Goal: Task Accomplishment & Management: Complete application form

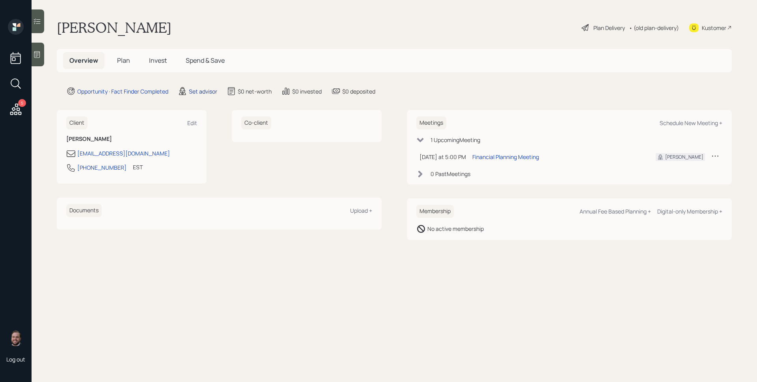
click at [202, 92] on div "Set advisor" at bounding box center [203, 91] width 28 height 8
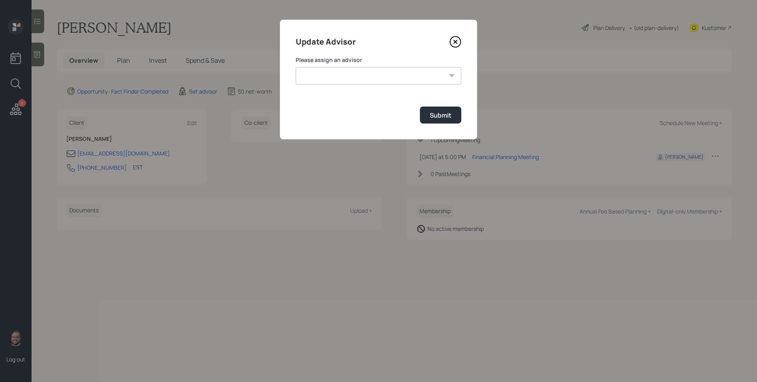
click at [372, 76] on select "[PERSON_NAME] [PERSON_NAME] [PERSON_NAME] [PERSON_NAME] End [PERSON_NAME] [PERS…" at bounding box center [379, 75] width 166 height 17
select select "d946c976-65aa-4529-ac9d-02c4f1114fc0"
click at [296, 67] on select "[PERSON_NAME] [PERSON_NAME] [PERSON_NAME] [PERSON_NAME] End [PERSON_NAME] [PERS…" at bounding box center [379, 75] width 166 height 17
click at [446, 122] on button "Submit" at bounding box center [440, 114] width 41 height 17
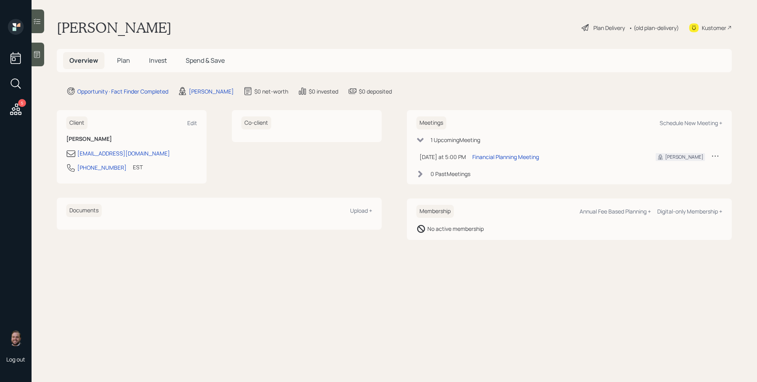
click at [34, 50] on icon at bounding box center [37, 54] width 8 height 8
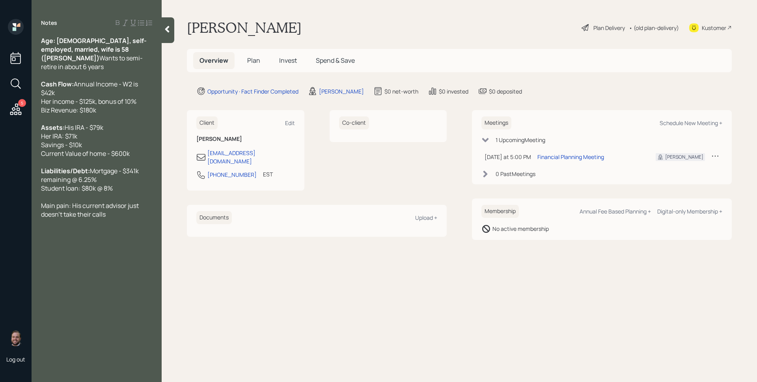
click at [255, 60] on span "Plan" at bounding box center [253, 60] width 13 height 9
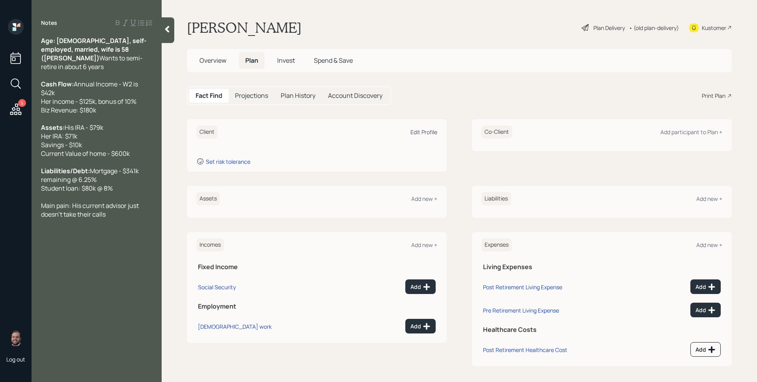
click at [424, 130] on div "Edit Profile" at bounding box center [424, 131] width 27 height 7
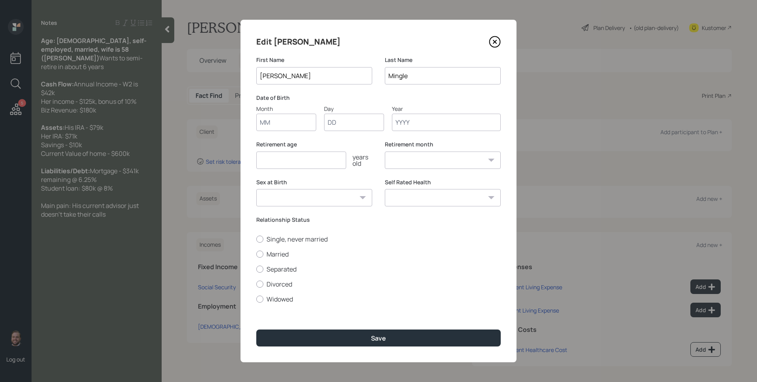
click at [288, 121] on input "Month" at bounding box center [286, 122] width 60 height 17
type input "01"
type input "1968"
select select "1"
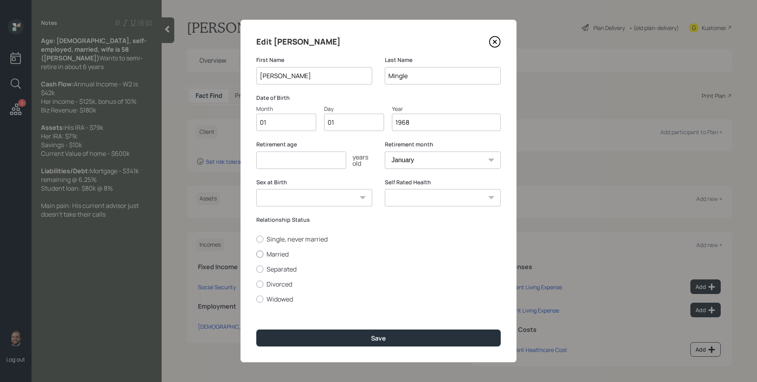
type input "1968"
click at [275, 256] on label "Married" at bounding box center [378, 254] width 245 height 9
click at [256, 254] on input "Married" at bounding box center [256, 254] width 0 height 0
radio input "true"
click at [293, 160] on input "number" at bounding box center [301, 159] width 90 height 17
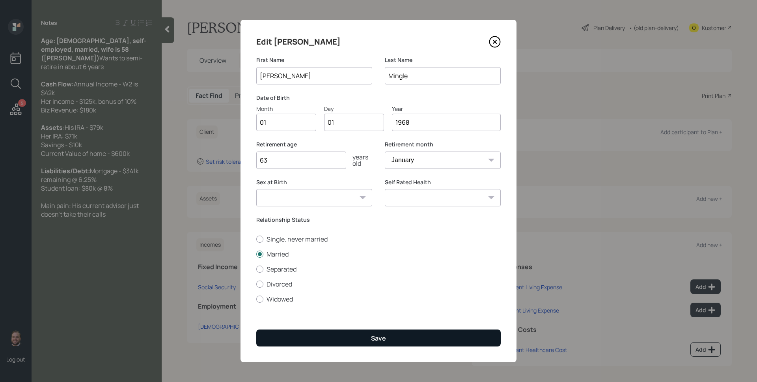
type input "63"
click at [352, 342] on button "Save" at bounding box center [378, 337] width 245 height 17
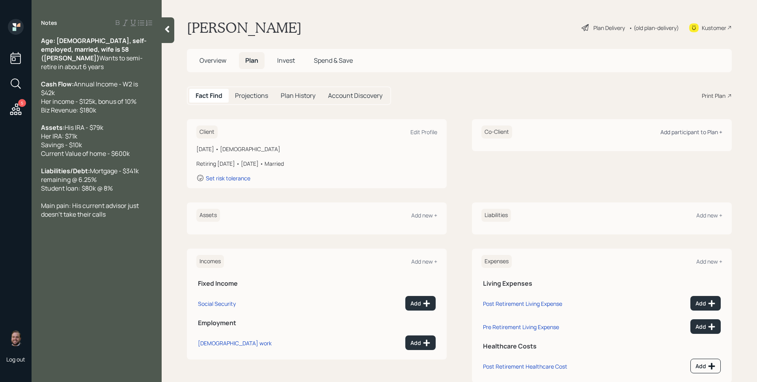
click at [684, 129] on div "Add participant to Plan +" at bounding box center [692, 131] width 62 height 7
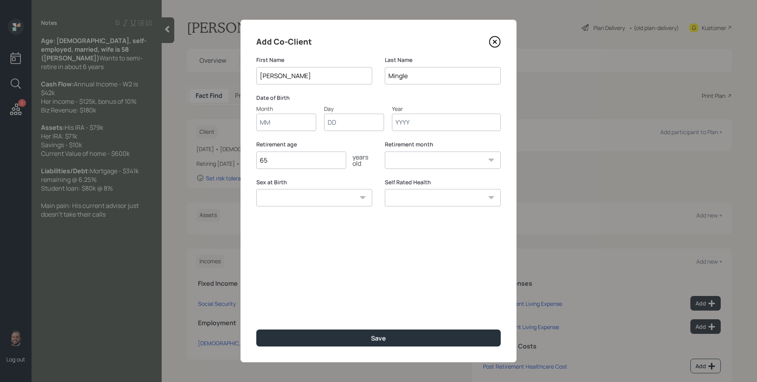
type input "[PERSON_NAME]"
click at [284, 120] on input "Month" at bounding box center [286, 122] width 60 height 17
type input "01"
type input "1967"
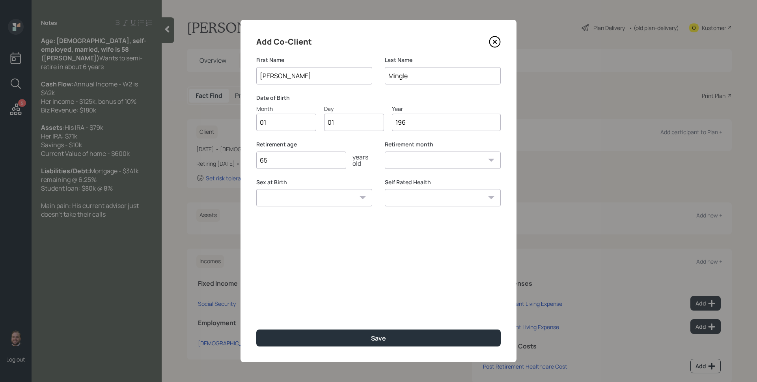
select select "1"
type input "1967"
click at [289, 157] on input "65" at bounding box center [301, 159] width 90 height 17
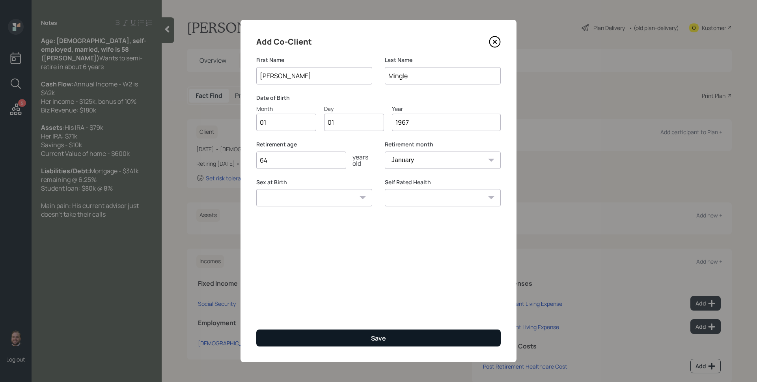
type input "64"
click at [383, 336] on div "Save" at bounding box center [378, 338] width 15 height 9
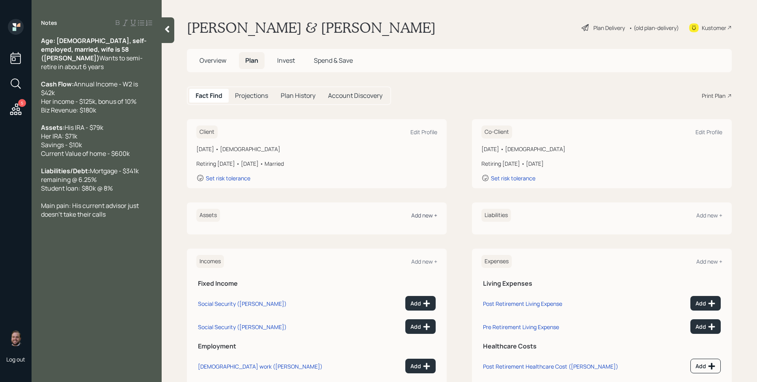
click at [418, 213] on div "Add new +" at bounding box center [424, 214] width 26 height 7
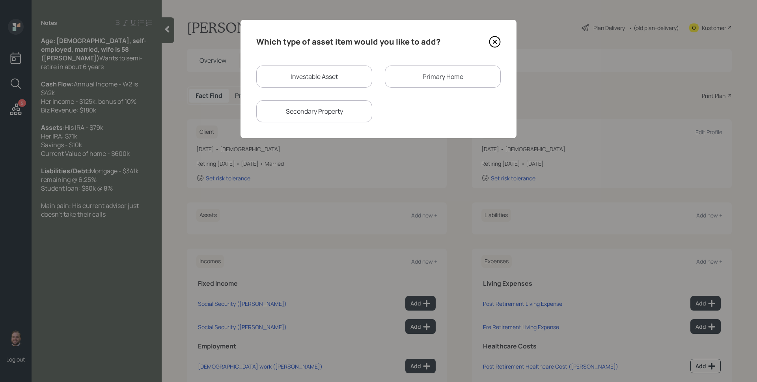
click at [330, 76] on div "Investable Asset" at bounding box center [314, 76] width 116 height 22
select select "taxable"
select select "balanced"
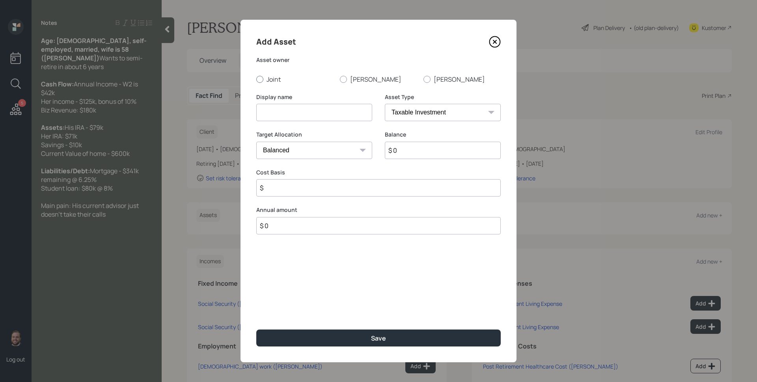
click at [320, 76] on label "Joint" at bounding box center [294, 79] width 77 height 9
click at [256, 79] on input "Joint" at bounding box center [256, 79] width 0 height 0
radio input "true"
click at [348, 77] on label "[PERSON_NAME]" at bounding box center [378, 79] width 77 height 9
click at [340, 79] on input "[PERSON_NAME]" at bounding box center [340, 79] width 0 height 0
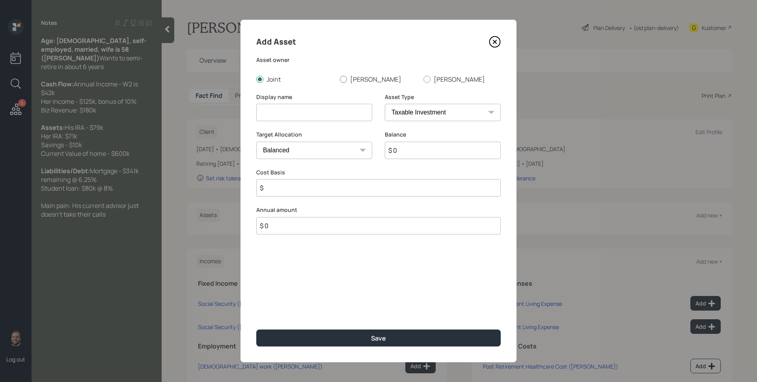
radio input "true"
click at [331, 108] on input at bounding box center [314, 112] width 116 height 17
type input "[PERSON_NAME]'s IRA"
click at [433, 118] on select "SEP [PERSON_NAME] IRA 401(k) [PERSON_NAME] 401(k) 403(b) [PERSON_NAME] 403(b) 4…" at bounding box center [443, 112] width 116 height 17
select select "ira"
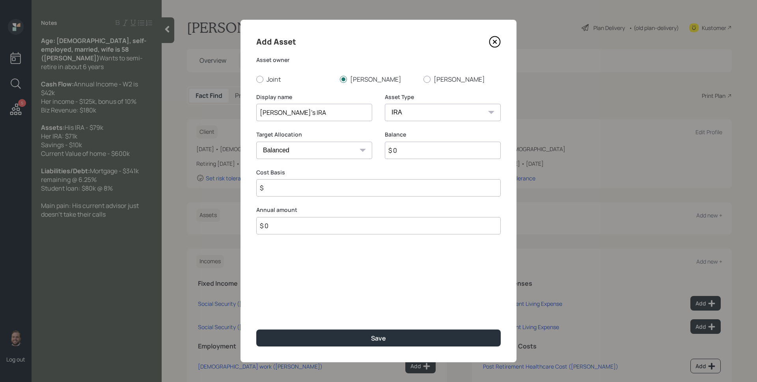
click at [385, 104] on select "SEP [PERSON_NAME] IRA 401(k) [PERSON_NAME] 401(k) 403(b) [PERSON_NAME] 403(b) 4…" at bounding box center [443, 112] width 116 height 17
type input "$"
click at [423, 153] on input "$ 0" at bounding box center [443, 150] width 116 height 17
type input "$ 79,000"
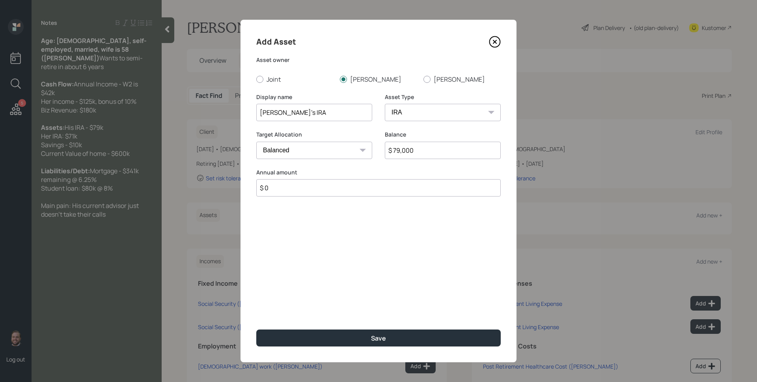
type input "$ 0"
click at [256, 329] on button "Save" at bounding box center [378, 337] width 245 height 17
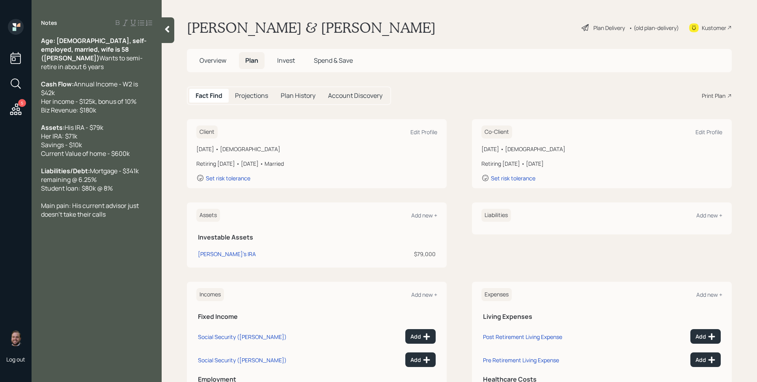
click at [423, 204] on div "Assets Add new + Investable Assets [PERSON_NAME]'s IRA $79,000" at bounding box center [317, 234] width 260 height 65
click at [426, 215] on div "Add new +" at bounding box center [424, 214] width 26 height 7
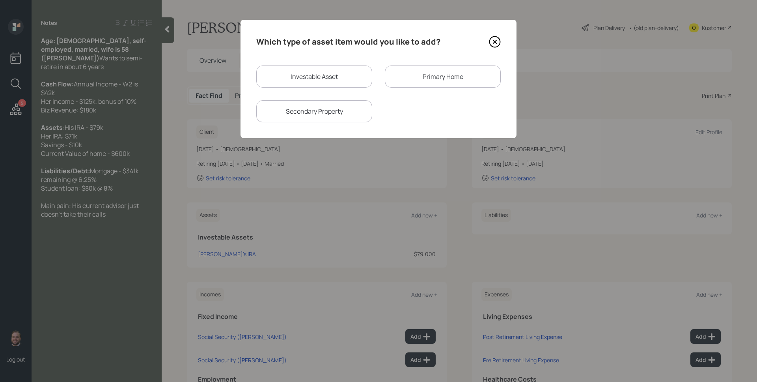
click at [292, 73] on div "Investable Asset" at bounding box center [314, 76] width 116 height 22
select select "taxable"
select select "balanced"
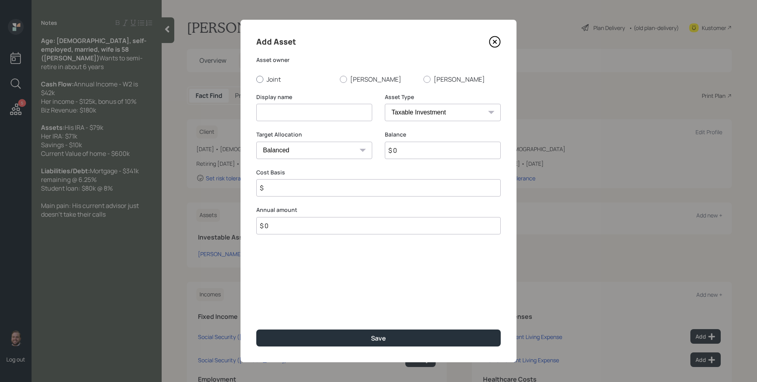
click at [295, 75] on label "Joint" at bounding box center [294, 79] width 77 height 9
click at [256, 79] on input "Joint" at bounding box center [256, 79] width 0 height 0
radio input "true"
click at [449, 83] on label "[PERSON_NAME]" at bounding box center [462, 79] width 77 height 9
click at [424, 79] on input "[PERSON_NAME]" at bounding box center [423, 79] width 0 height 0
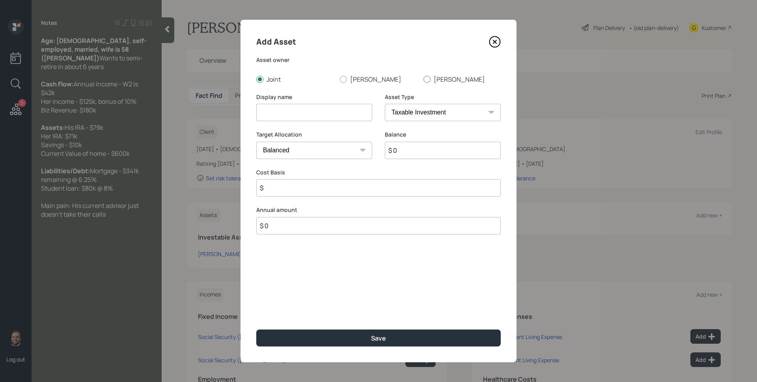
radio input "true"
click at [328, 112] on input at bounding box center [314, 112] width 116 height 17
type input "[PERSON_NAME]"
click at [443, 113] on select "SEP [PERSON_NAME] IRA 401(k) [PERSON_NAME] 401(k) 403(b) [PERSON_NAME] 403(b) 4…" at bounding box center [443, 112] width 116 height 17
select select "ira"
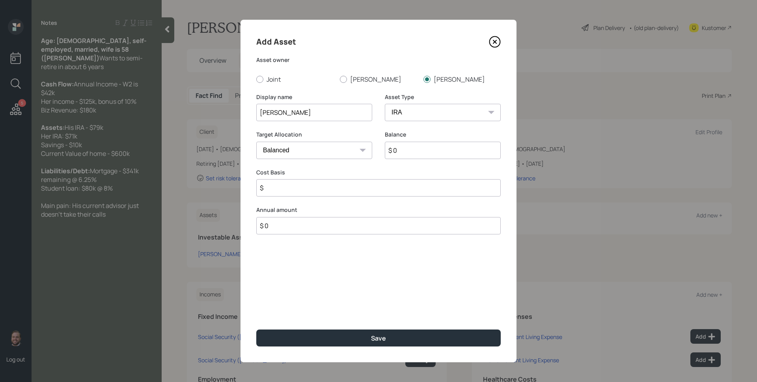
click at [385, 104] on select "SEP [PERSON_NAME] IRA 401(k) [PERSON_NAME] 401(k) 403(b) [PERSON_NAME] 403(b) 4…" at bounding box center [443, 112] width 116 height 17
type input "$"
click at [424, 152] on input "$ 0" at bounding box center [443, 150] width 116 height 17
type input "$ 71,000"
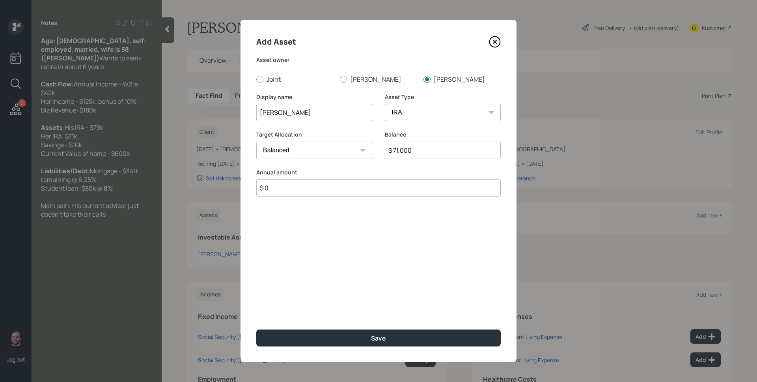
type input "$ 0"
click at [256, 329] on button "Save" at bounding box center [378, 337] width 245 height 17
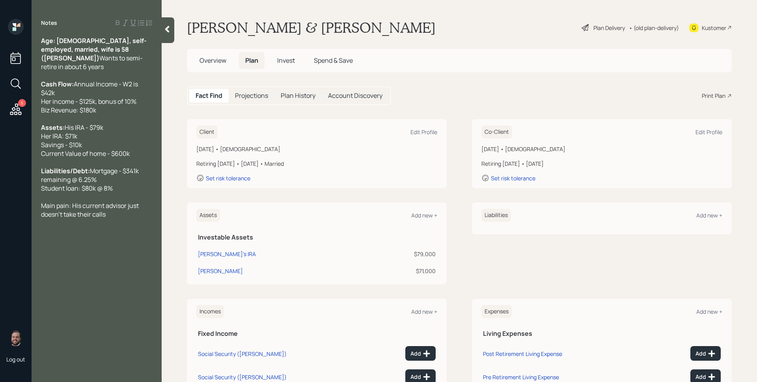
click at [426, 207] on div "Assets Add new + Investable Assets [PERSON_NAME]'s IRA $79,000 [PERSON_NAME] $7…" at bounding box center [317, 243] width 260 height 82
drag, startPoint x: 428, startPoint y: 217, endPoint x: 432, endPoint y: 215, distance: 4.8
click at [428, 217] on div "Add new +" at bounding box center [424, 214] width 26 height 7
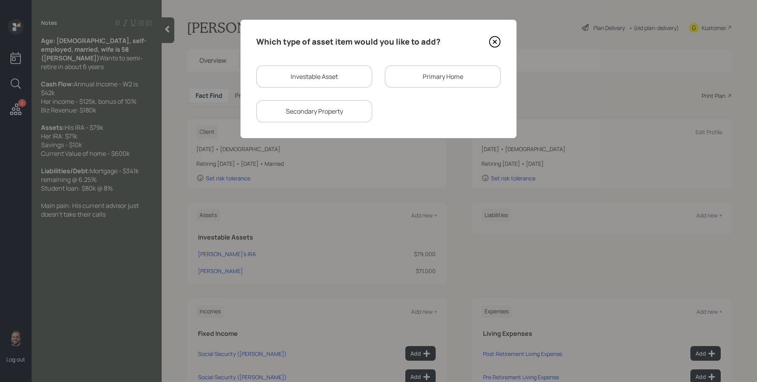
click at [292, 68] on div "Investable Asset" at bounding box center [314, 76] width 116 height 22
select select "taxable"
select select "balanced"
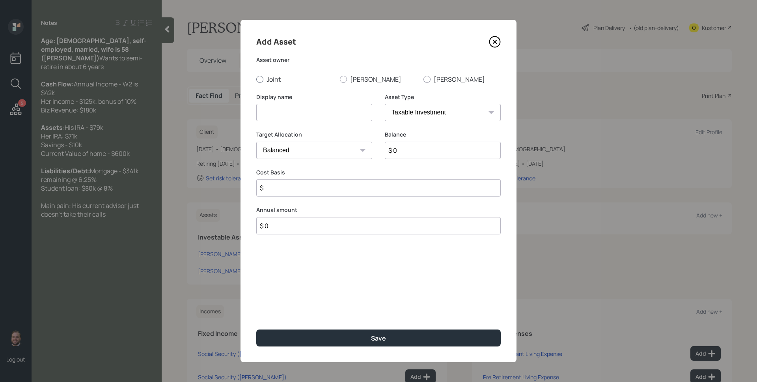
click at [274, 80] on label "Joint" at bounding box center [294, 79] width 77 height 9
click at [256, 79] on input "Joint" at bounding box center [256, 79] width 0 height 0
radio input "true"
click at [282, 106] on input at bounding box center [314, 112] width 116 height 17
type input "Savings"
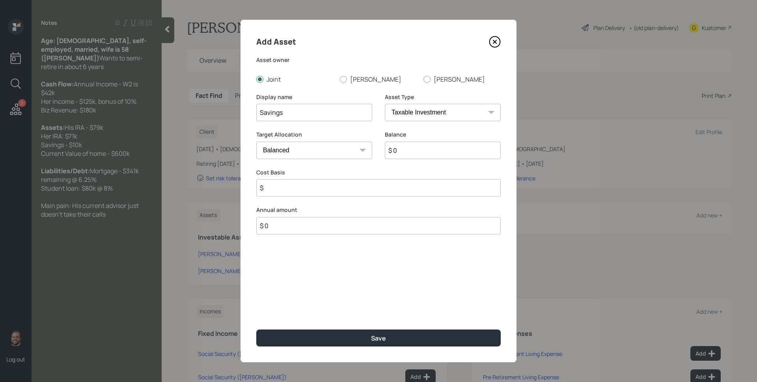
click at [405, 108] on select "SEP [PERSON_NAME] IRA 401(k) [PERSON_NAME] 401(k) 403(b) [PERSON_NAME] 403(b) 4…" at bounding box center [443, 112] width 116 height 17
select select "emergency_fund"
click at [385, 104] on select "SEP [PERSON_NAME] IRA 401(k) [PERSON_NAME] 401(k) 403(b) [PERSON_NAME] 403(b) 4…" at bounding box center [443, 112] width 116 height 17
click at [419, 156] on input "$ 0" at bounding box center [378, 150] width 245 height 17
type input "$ 10,000"
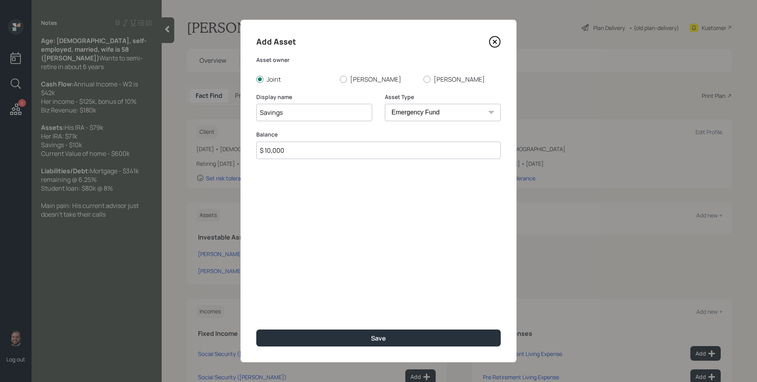
click at [256, 329] on button "Save" at bounding box center [378, 337] width 245 height 17
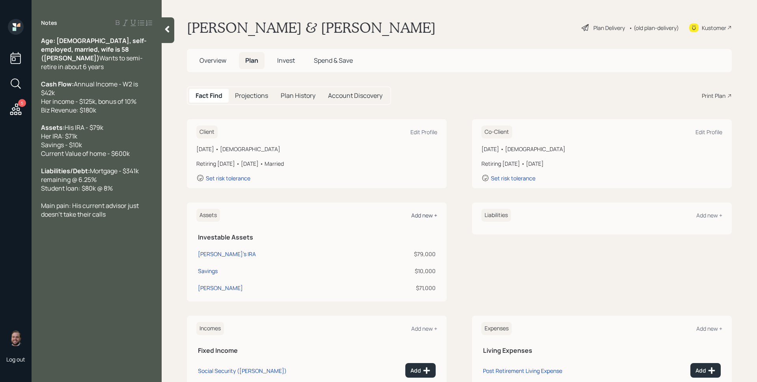
click at [418, 214] on div "Add new +" at bounding box center [424, 214] width 26 height 7
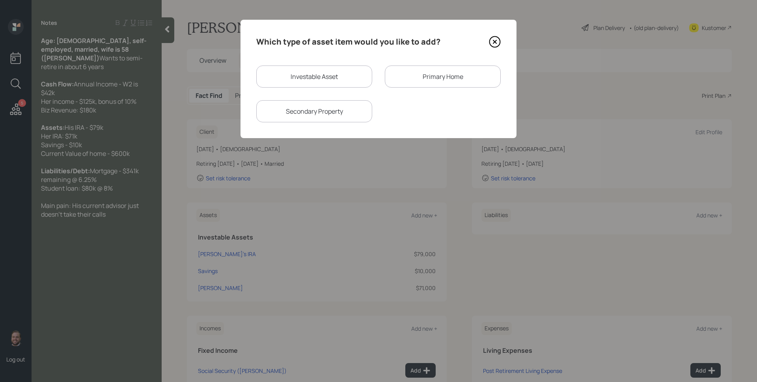
click at [425, 78] on div "Primary Home" at bounding box center [443, 76] width 116 height 22
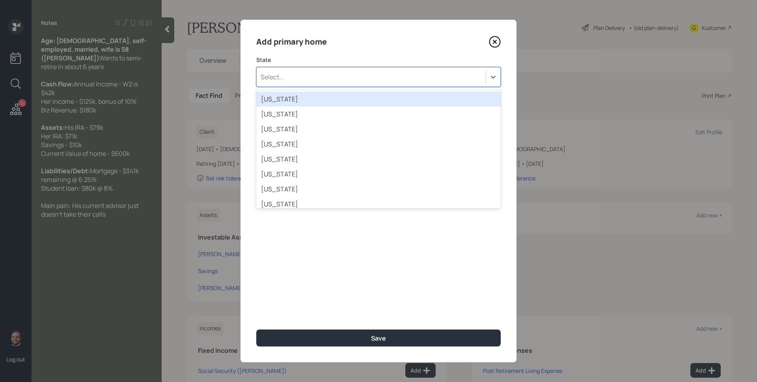
click at [331, 80] on div "Select..." at bounding box center [371, 76] width 229 height 13
type input "ohi"
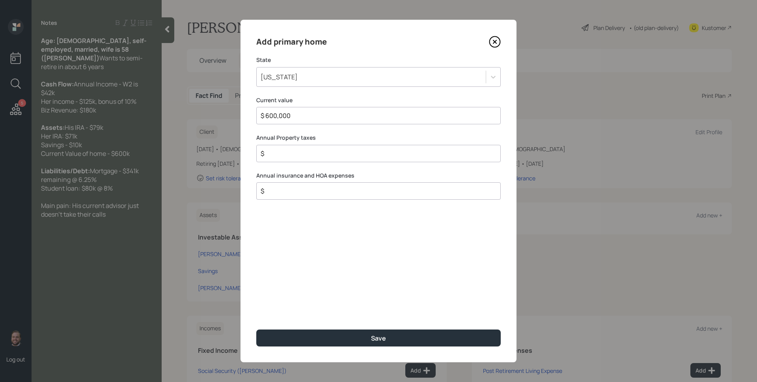
type input "$ 600,000"
type input "$ 0"
click at [256, 329] on button "Save" at bounding box center [378, 337] width 245 height 17
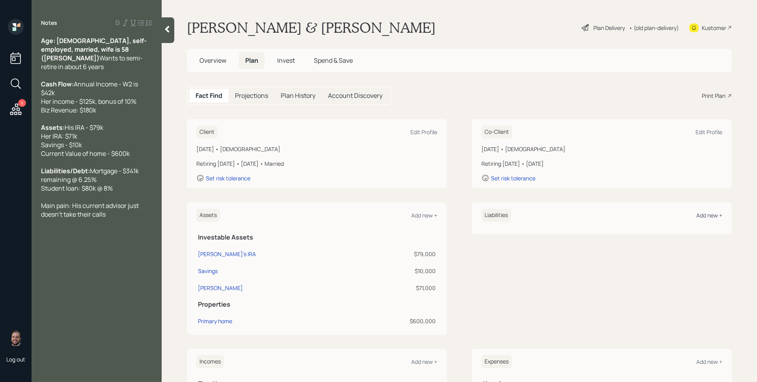
click at [697, 218] on div "Add new +" at bounding box center [710, 214] width 26 height 7
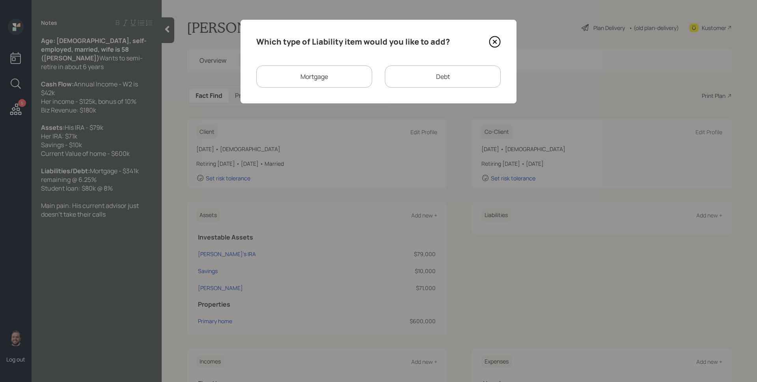
click at [326, 69] on div "Mortgage" at bounding box center [314, 76] width 116 height 22
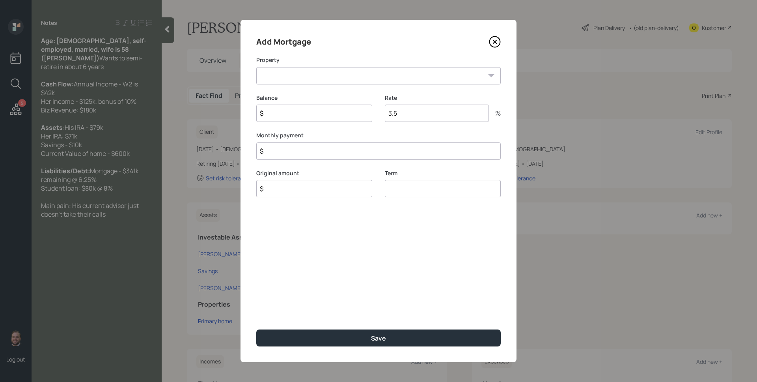
click at [320, 82] on select "OH Primary home" at bounding box center [378, 75] width 245 height 17
select select "fde03de7-3632-4834-983f-c7b1f78435fd"
click at [256, 67] on select "OH Primary home" at bounding box center [378, 75] width 245 height 17
click at [301, 111] on input "$" at bounding box center [314, 113] width 116 height 17
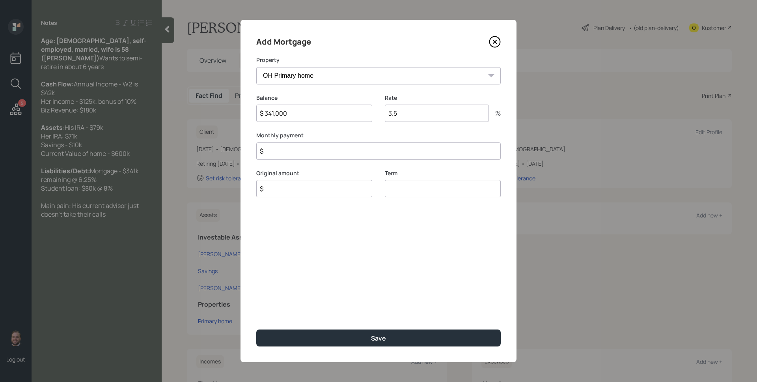
type input "$ 341,000"
type input "6.25"
click at [287, 155] on input "$" at bounding box center [378, 150] width 245 height 17
type input "$ 0"
type input "$ 341,000"
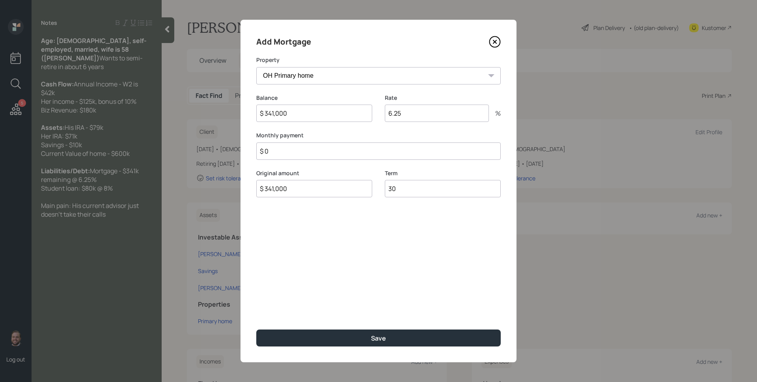
type input "30"
click at [256, 329] on button "Save" at bounding box center [378, 337] width 245 height 17
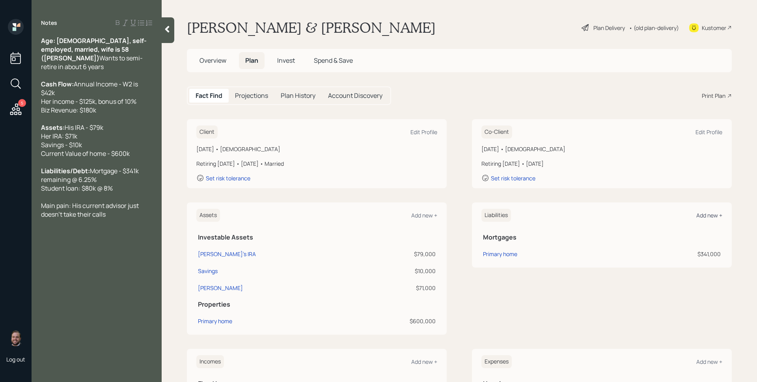
click at [701, 217] on div "Add new +" at bounding box center [710, 214] width 26 height 7
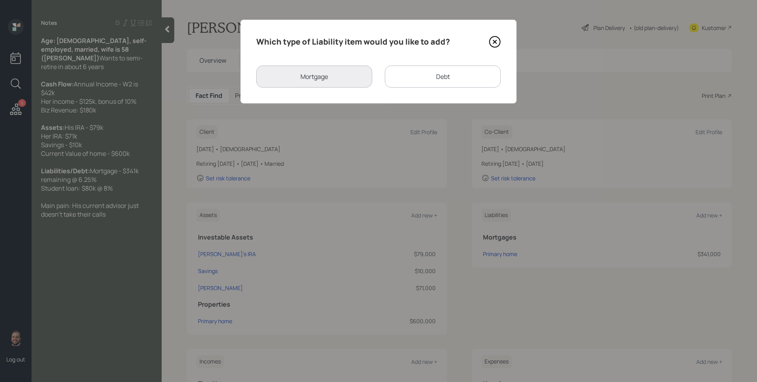
click at [432, 69] on div "Debt" at bounding box center [443, 76] width 116 height 22
select select "credit_card"
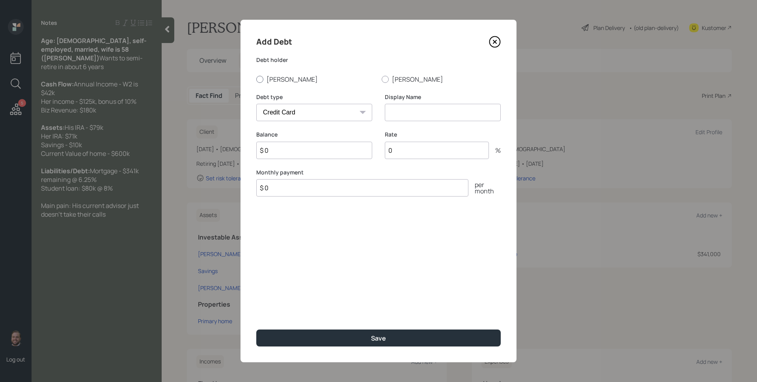
click at [279, 79] on label "[PERSON_NAME]" at bounding box center [315, 79] width 119 height 9
click at [256, 79] on input "[PERSON_NAME]" at bounding box center [256, 79] width 0 height 0
radio input "true"
click at [314, 114] on select "Car Credit Card Medical Student Other" at bounding box center [314, 112] width 116 height 17
select select "student"
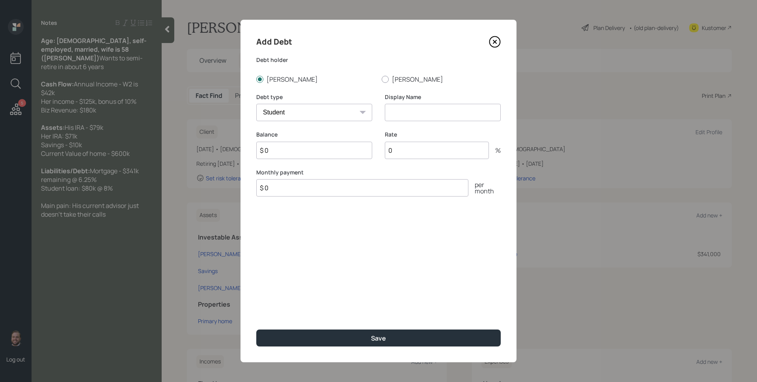
click at [256, 104] on select "Car Credit Card Medical Student Other" at bounding box center [314, 112] width 116 height 17
click at [421, 108] on input at bounding box center [443, 112] width 116 height 17
type input "Student Loan"
click at [289, 153] on input "$ 0" at bounding box center [314, 150] width 116 height 17
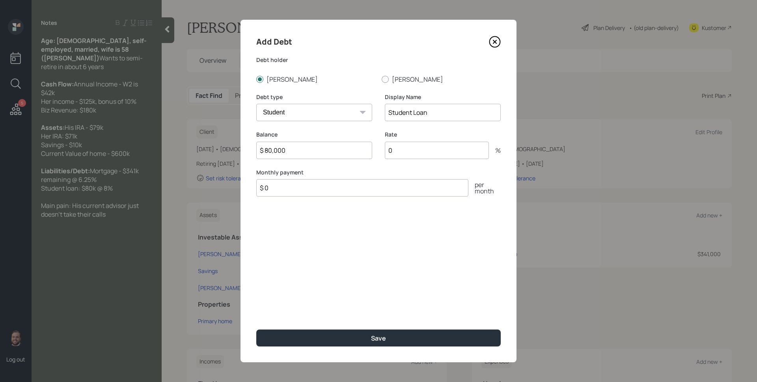
type input "$ 80,000"
type input "8"
click at [256, 329] on button "Save" at bounding box center [378, 337] width 245 height 17
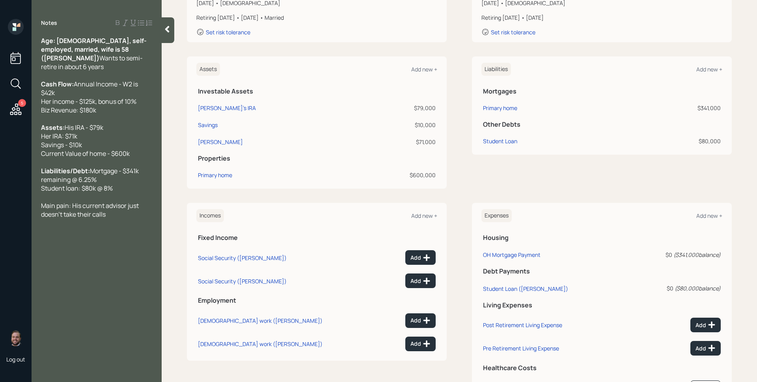
scroll to position [157, 0]
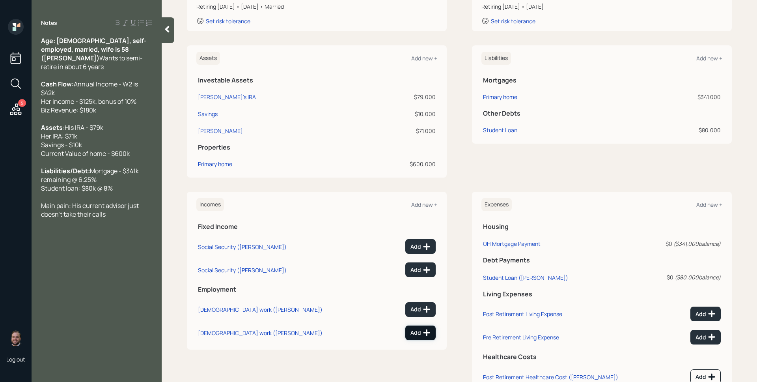
click at [415, 334] on div "Add" at bounding box center [421, 333] width 20 height 8
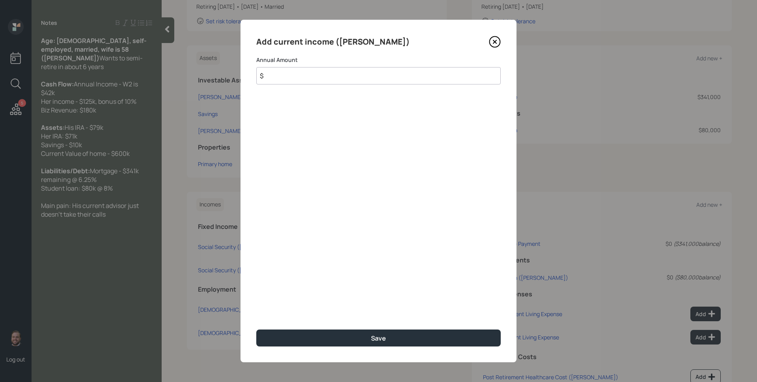
click at [288, 72] on input "$" at bounding box center [378, 75] width 245 height 17
type input "$ 125,000"
click at [256, 329] on button "Save" at bounding box center [378, 337] width 245 height 17
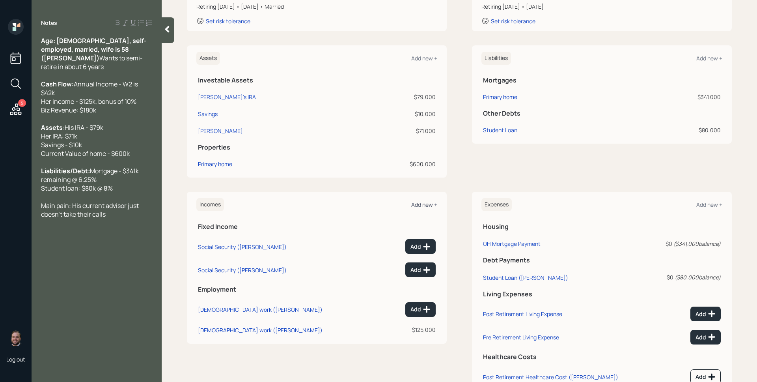
click at [424, 206] on div "Add new +" at bounding box center [424, 204] width 26 height 7
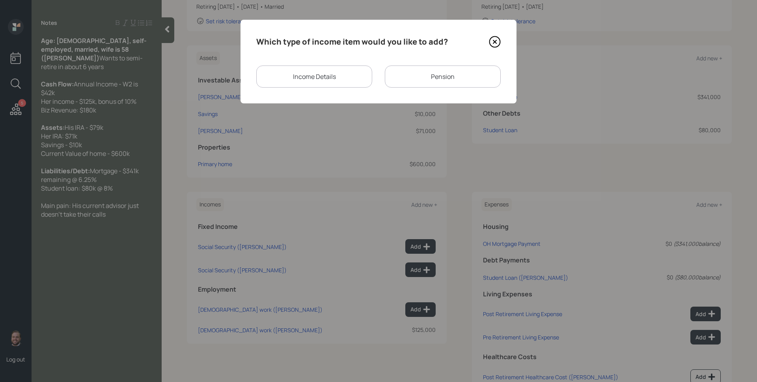
click at [307, 78] on div "Income Details" at bounding box center [314, 76] width 116 height 22
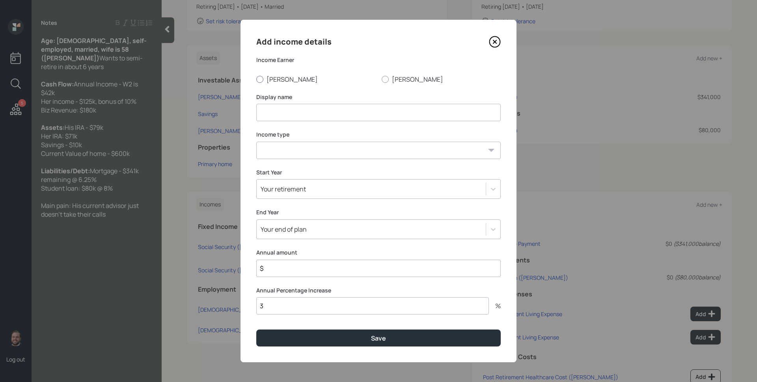
click at [272, 80] on label "[PERSON_NAME]" at bounding box center [315, 79] width 119 height 9
click at [256, 79] on input "[PERSON_NAME]" at bounding box center [256, 79] width 0 height 0
radio input "true"
click at [280, 105] on input at bounding box center [378, 112] width 245 height 17
type input "[PERSON_NAME]'s Work"
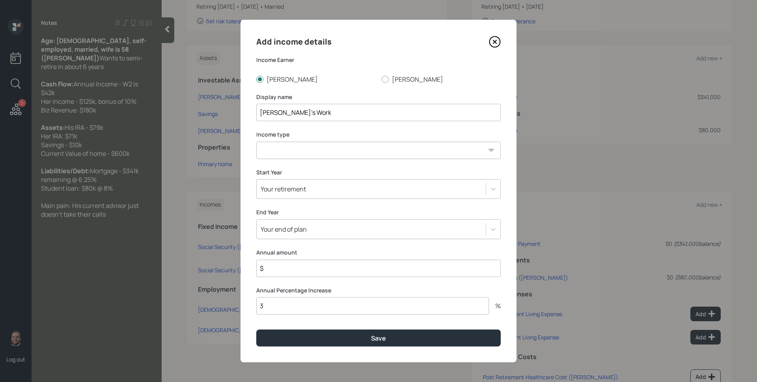
click at [284, 147] on select "[DEMOGRAPHIC_DATA] work [DEMOGRAPHIC_DATA] work Self employment Other" at bounding box center [378, 150] width 245 height 17
select select "self_employment"
click at [256, 142] on select "[DEMOGRAPHIC_DATA] work [DEMOGRAPHIC_DATA] work Self employment Other" at bounding box center [378, 150] width 245 height 17
click at [339, 185] on div "Your retirement" at bounding box center [371, 188] width 229 height 13
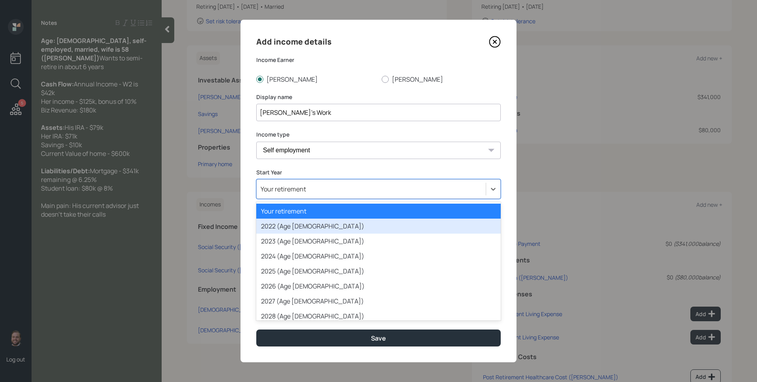
click at [342, 228] on div "2022 (Age [DEMOGRAPHIC_DATA])" at bounding box center [378, 225] width 245 height 15
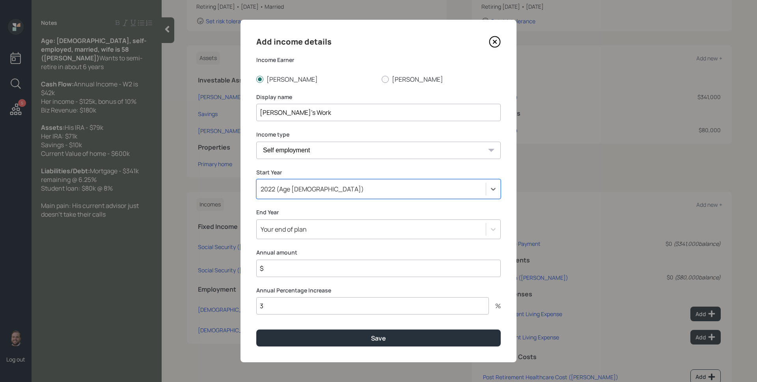
click at [329, 231] on div "Your end of plan" at bounding box center [371, 228] width 229 height 13
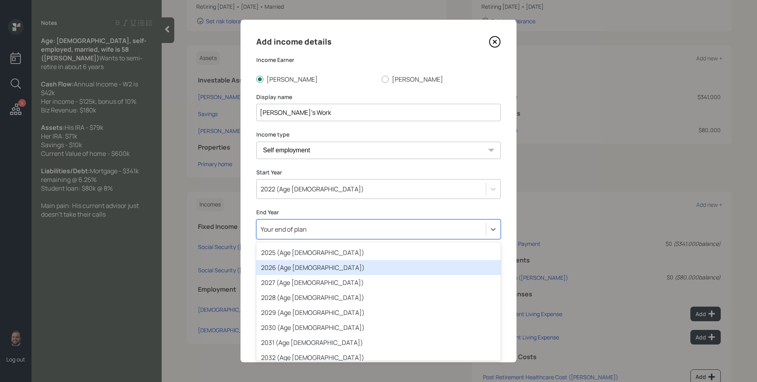
scroll to position [104, 0]
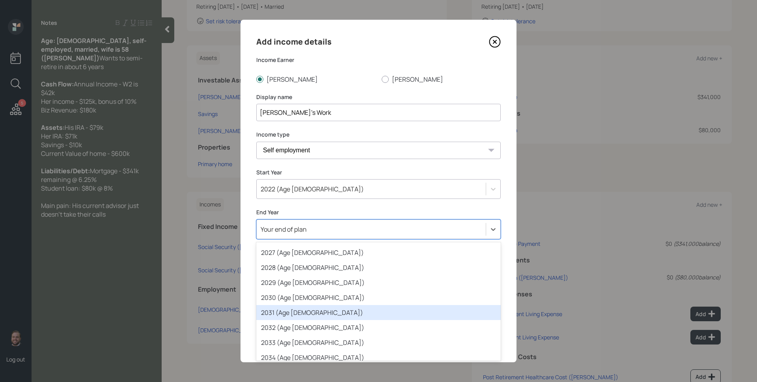
click at [322, 311] on div "2031 (Age [DEMOGRAPHIC_DATA])" at bounding box center [378, 312] width 245 height 15
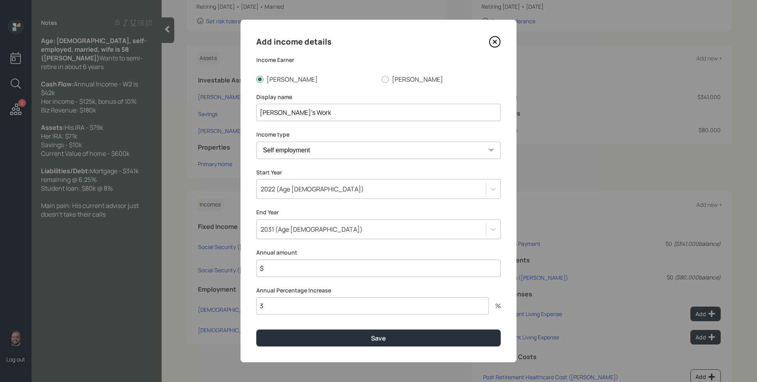
click at [310, 253] on label "Annual amount" at bounding box center [378, 252] width 245 height 8
click at [311, 274] on input "$" at bounding box center [378, 268] width 245 height 17
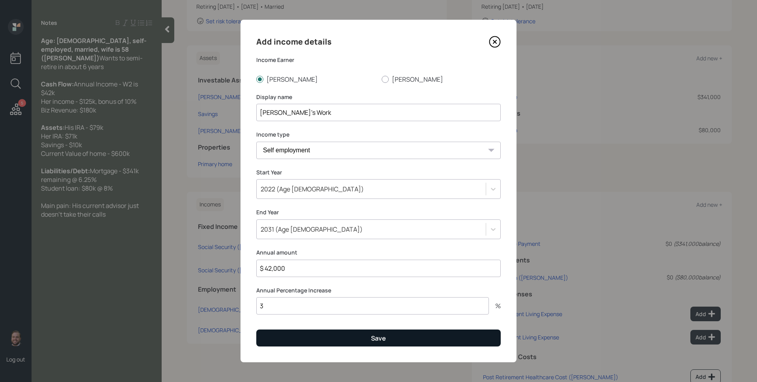
type input "$ 42,000"
click at [350, 340] on button "Save" at bounding box center [378, 337] width 245 height 17
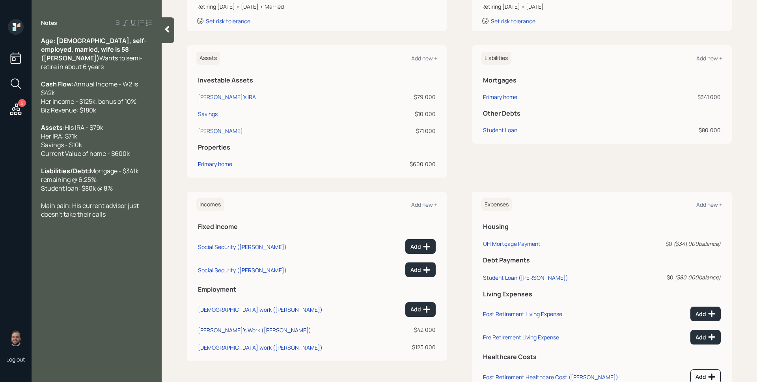
click at [232, 329] on div "[PERSON_NAME]'s Work ([PERSON_NAME])" at bounding box center [254, 329] width 113 height 7
select select "self_employment"
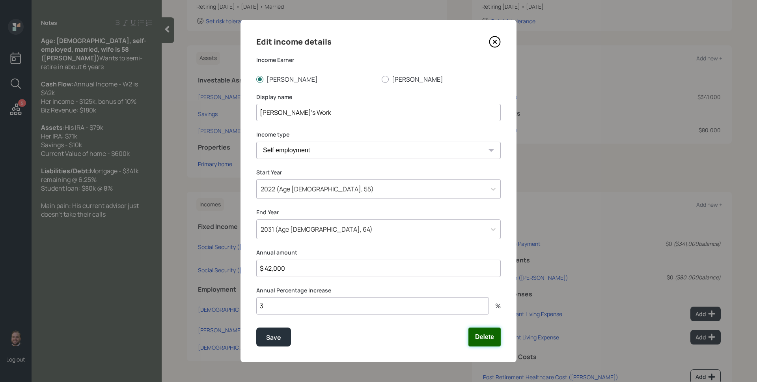
click at [496, 337] on button "Delete" at bounding box center [485, 336] width 32 height 19
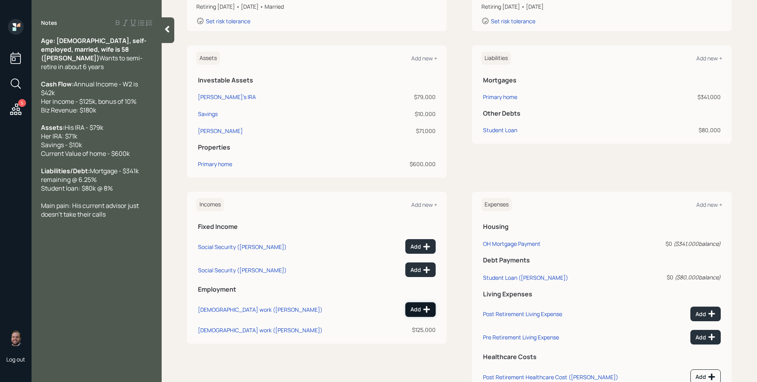
click at [426, 310] on icon at bounding box center [427, 309] width 7 height 7
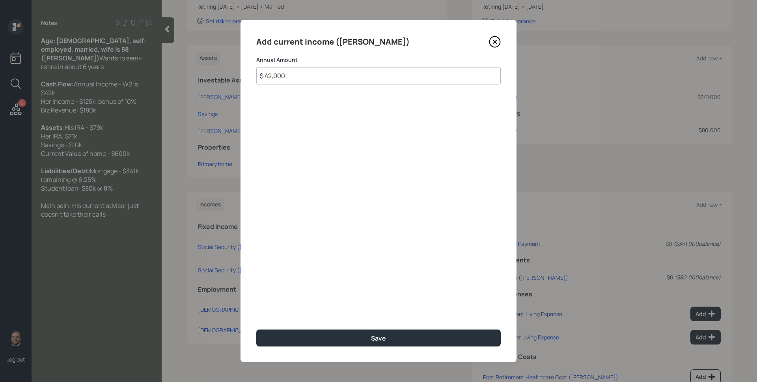
type input "$ 42,000"
click at [256, 329] on button "Save" at bounding box center [378, 337] width 245 height 17
